Goal: Task Accomplishment & Management: Use online tool/utility

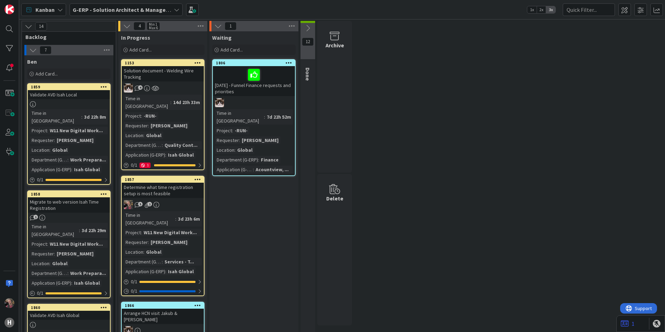
click at [180, 203] on link "1857 Determine what time registration setup is most feasible 5 1 Time in Column…" at bounding box center [163, 236] width 84 height 120
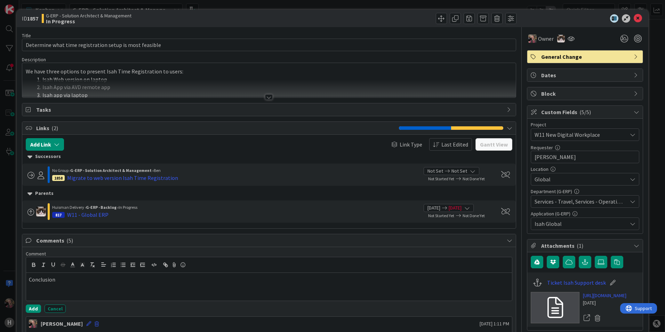
click at [83, 281] on p "Conclusion" at bounding box center [269, 280] width 481 height 8
drag, startPoint x: 70, startPoint y: 279, endPoint x: 78, endPoint y: 295, distance: 17.4
click at [72, 281] on p "Conclusio, TR app is best suited so every body can work the same way" at bounding box center [269, 280] width 481 height 8
drag, startPoint x: 160, startPoint y: 278, endPoint x: 168, endPoint y: 306, distance: 29.2
click at [160, 279] on p "Conclusio, TR app installed locally is best suited so every body can work the s…" at bounding box center [269, 280] width 481 height 8
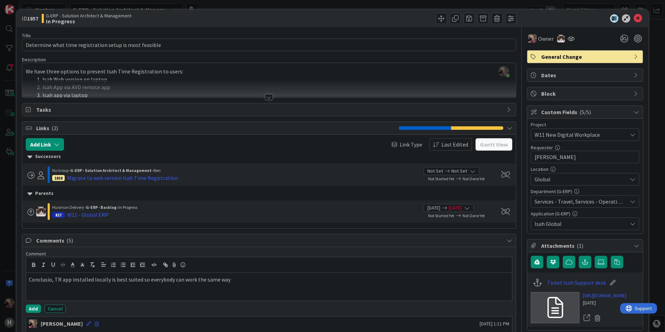
click at [241, 282] on p "Conclusio, TR app installed locally is best suited so everybody can work the sa…" at bounding box center [269, 280] width 481 height 8
click at [51, 278] on p "Conclusio, TR app installed locally is best suited so everybody can work the sa…" at bounding box center [269, 280] width 481 height 8
click at [276, 283] on p "Conclusion, TR app installed locally is best suited so everybody can work the s…" at bounding box center [269, 280] width 481 height 8
click at [33, 307] on button "Add" at bounding box center [33, 309] width 15 height 8
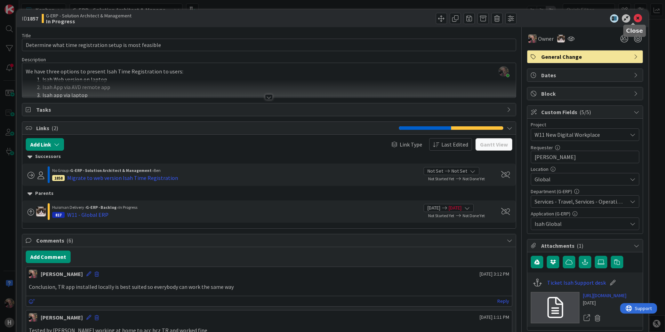
click at [636, 18] on icon at bounding box center [638, 18] width 8 height 8
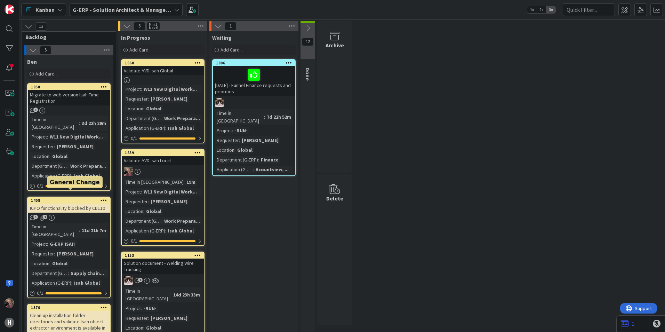
click at [67, 198] on div "1408" at bounding box center [70, 200] width 79 height 5
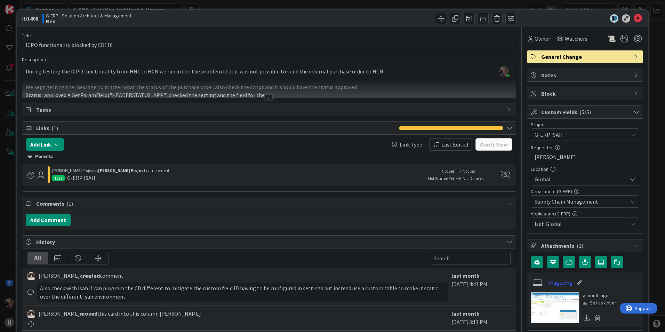
click at [265, 98] on div at bounding box center [269, 97] width 8 height 6
